Goal: Book appointment/travel/reservation

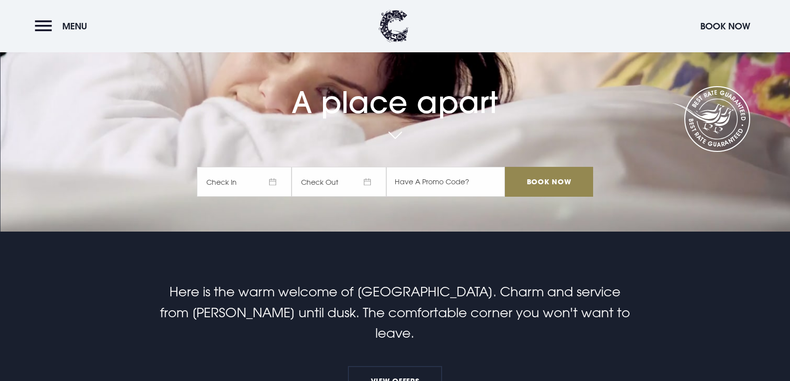
click at [280, 178] on span "Check In" at bounding box center [244, 182] width 95 height 30
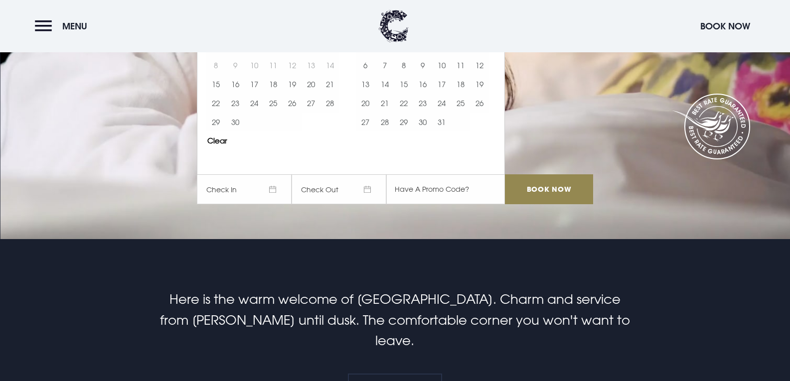
scroll to position [42, 0]
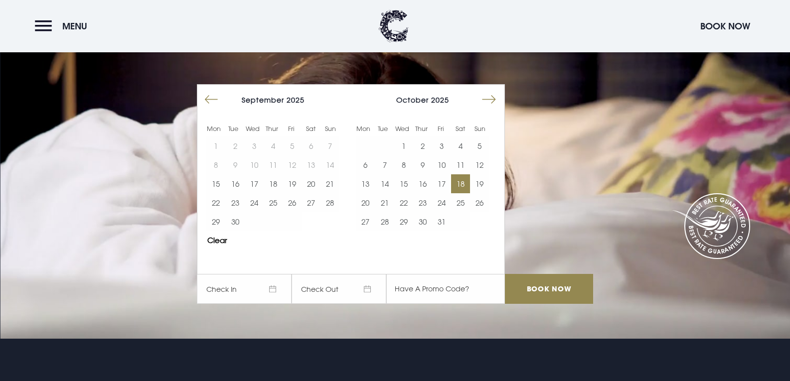
click at [464, 186] on button "18" at bounding box center [460, 183] width 19 height 19
click at [478, 180] on button "19" at bounding box center [479, 183] width 19 height 19
click at [538, 287] on input "Book Now" at bounding box center [549, 289] width 88 height 30
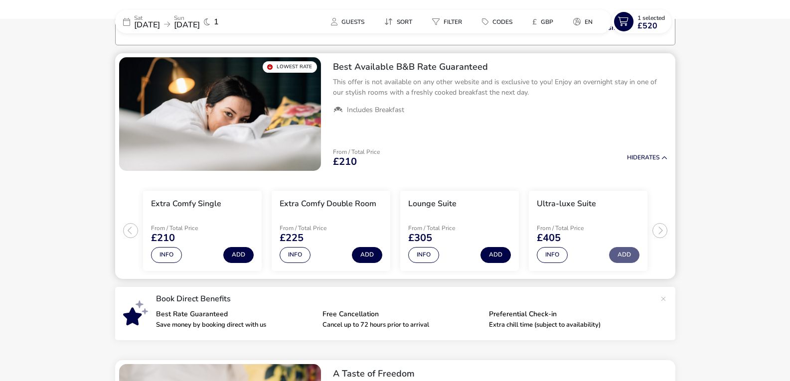
scroll to position [80, 0]
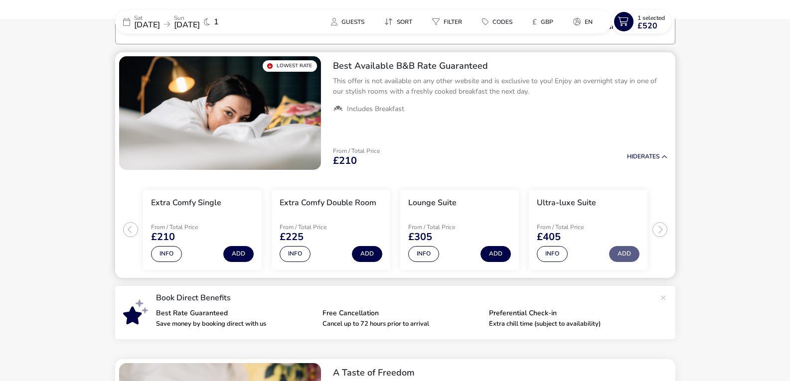
click at [664, 231] on ul "Extra Comfy Single From / Total Price £210 Info Add Extra Comfy Double Room Fro…" at bounding box center [395, 226] width 560 height 104
click at [658, 225] on ul "Extra Comfy Single From / Total Price £210 Info Add Extra Comfy Double Room Fro…" at bounding box center [395, 226] width 560 height 104
click at [544, 253] on button "Info" at bounding box center [552, 254] width 31 height 16
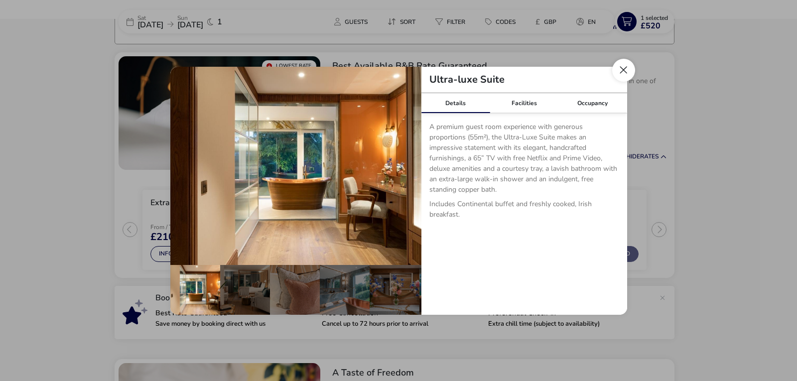
click at [627, 70] on button "Close dialog" at bounding box center [623, 70] width 23 height 23
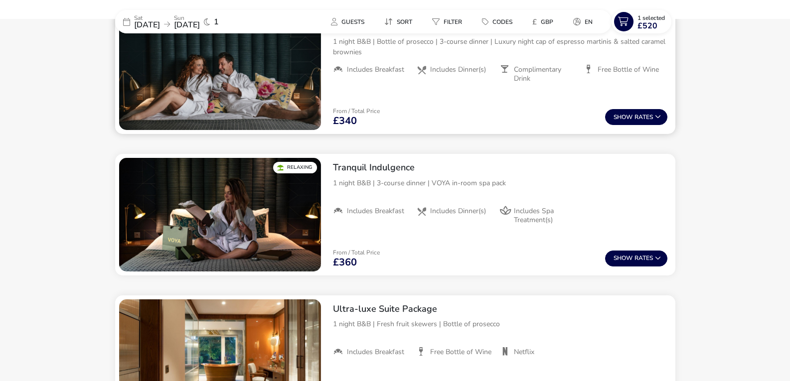
scroll to position [578, 0]
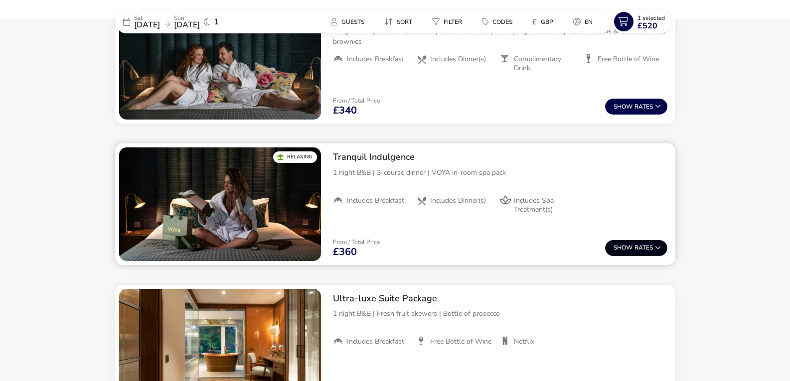
click at [619, 243] on button "Show Rates" at bounding box center [636, 248] width 62 height 16
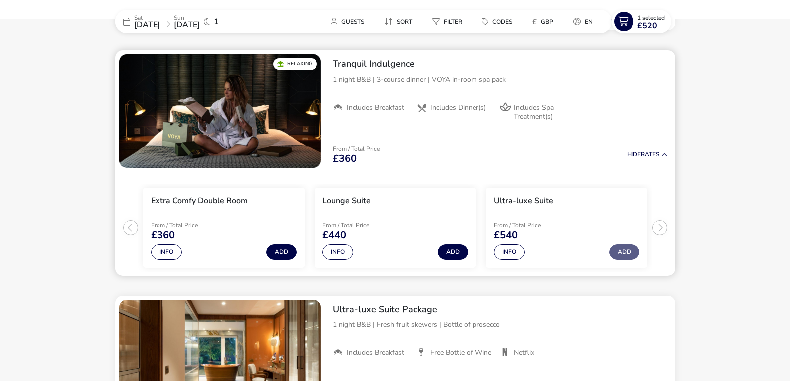
scroll to position [672, 0]
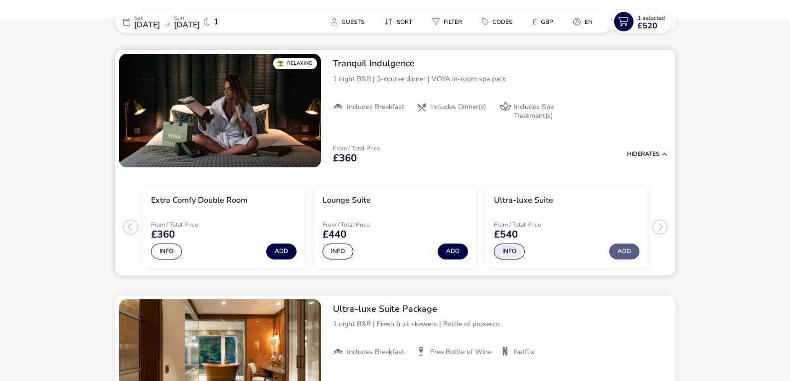
click at [507, 251] on button "Info" at bounding box center [509, 252] width 31 height 16
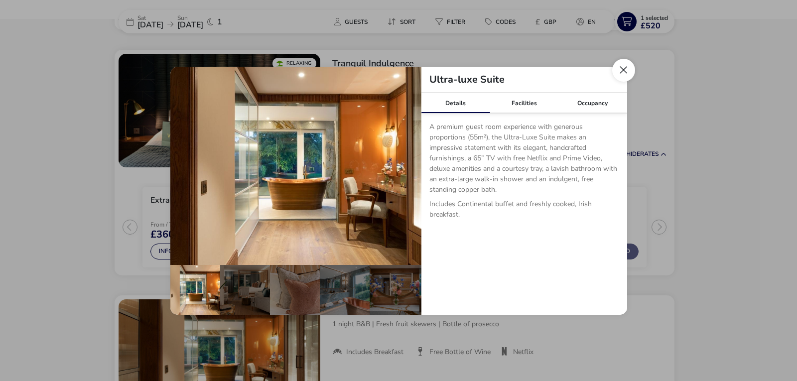
click at [628, 66] on button "Close dialog" at bounding box center [623, 70] width 23 height 23
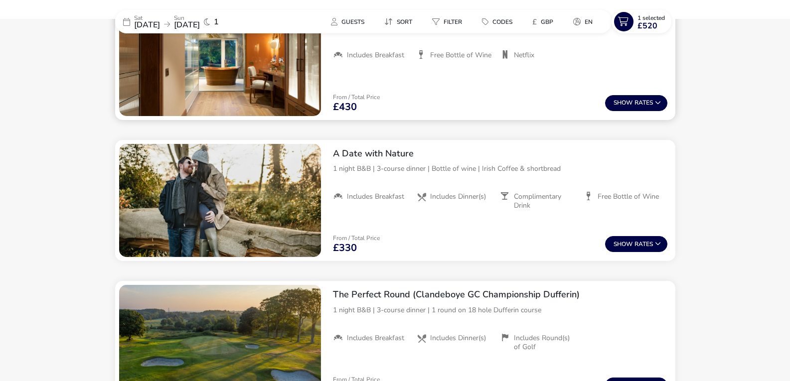
scroll to position [971, 0]
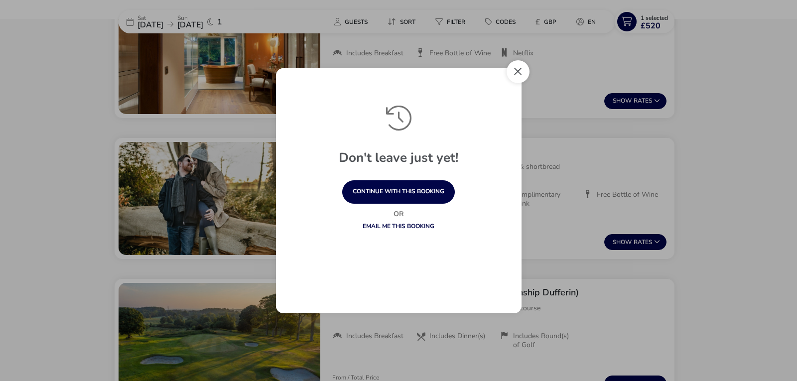
click at [516, 72] on button "Close" at bounding box center [518, 71] width 23 height 23
